Goal: Find specific page/section: Find specific page/section

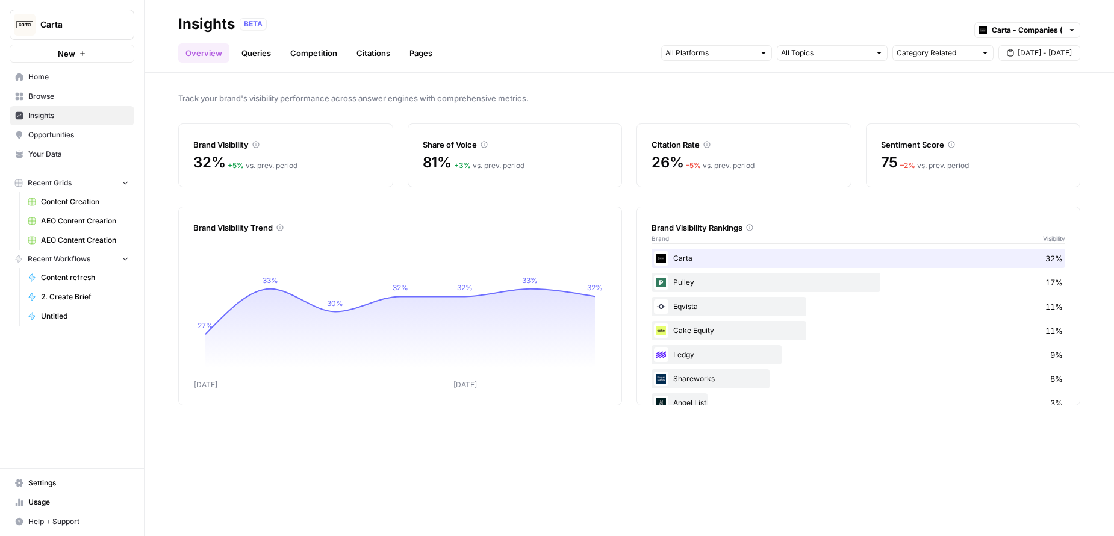
click at [518, 23] on div "BETA Carta - Companies (cap table)" at bounding box center [660, 24] width 841 height 16
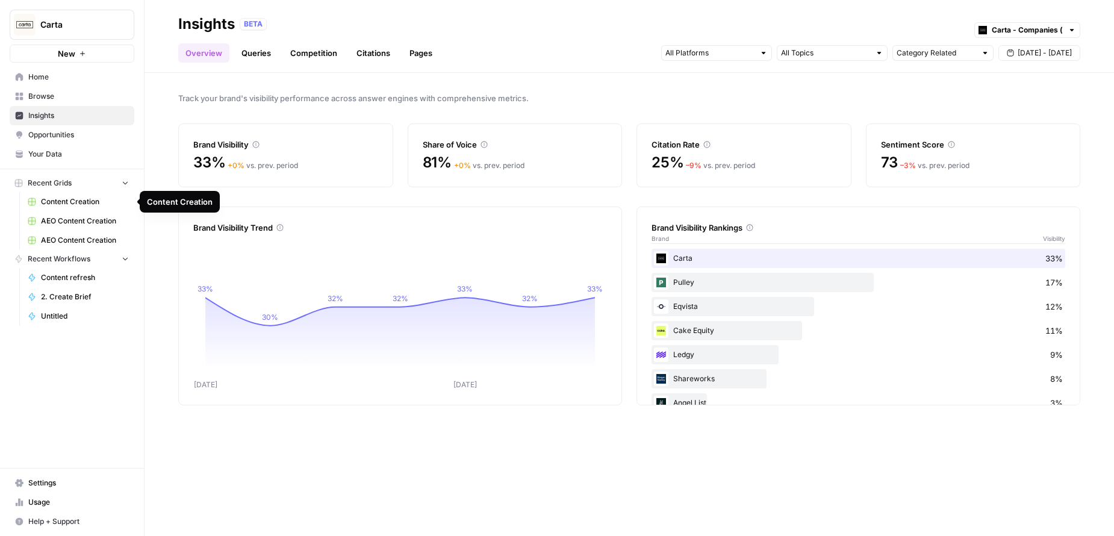
click at [72, 200] on span "Content Creation" at bounding box center [85, 201] width 88 height 11
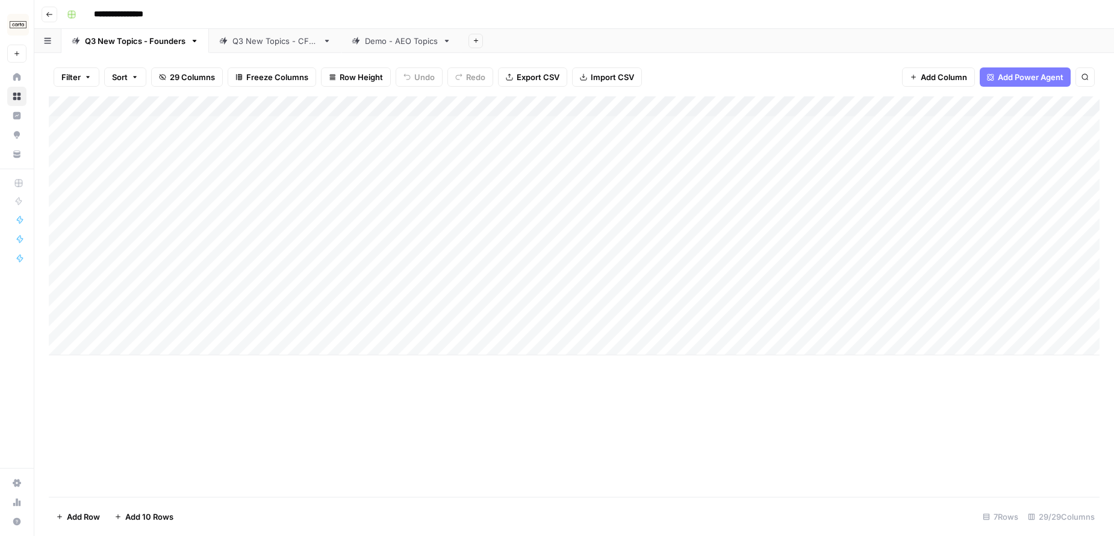
click at [266, 40] on div "Q3 New Topics - CFOs" at bounding box center [275, 41] width 86 height 12
click at [754, 28] on header "**********" at bounding box center [574, 14] width 1080 height 29
